Goal: Book appointment/travel/reservation

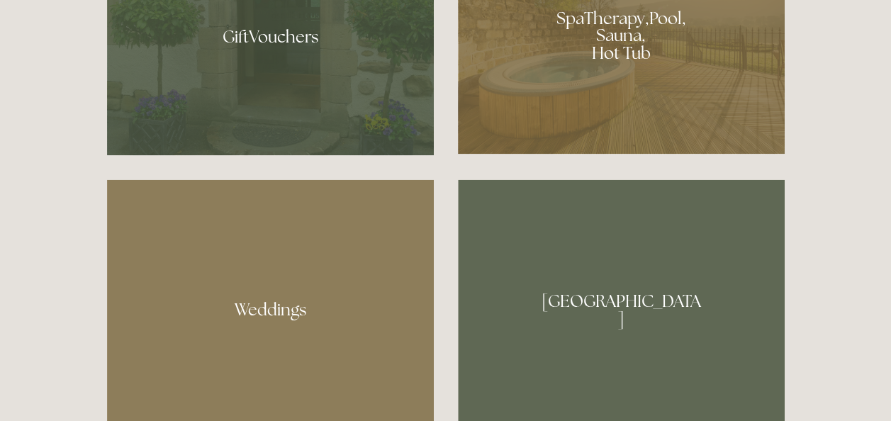
scroll to position [866, 0]
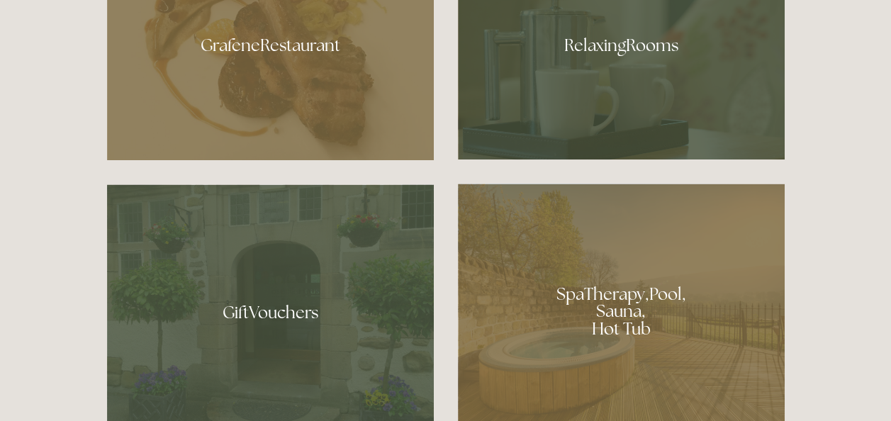
click at [610, 295] on div at bounding box center [621, 307] width 327 height 246
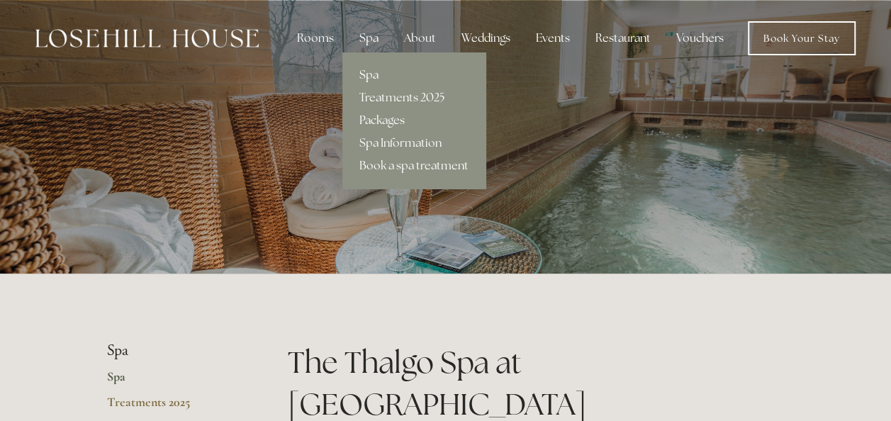
click at [383, 121] on link "Packages" at bounding box center [413, 120] width 143 height 23
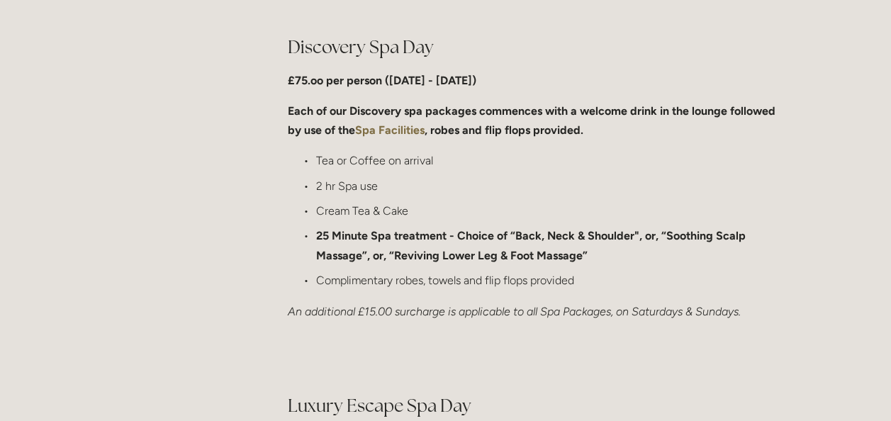
scroll to position [1098, 0]
